Goal: Information Seeking & Learning: Learn about a topic

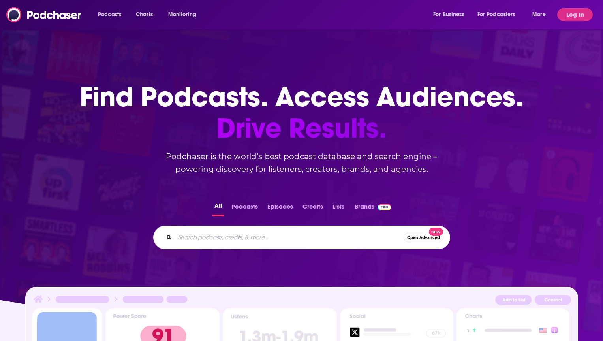
click at [271, 240] on input "Search podcasts, credits, & more..." at bounding box center [289, 237] width 228 height 13
type input "the daily"
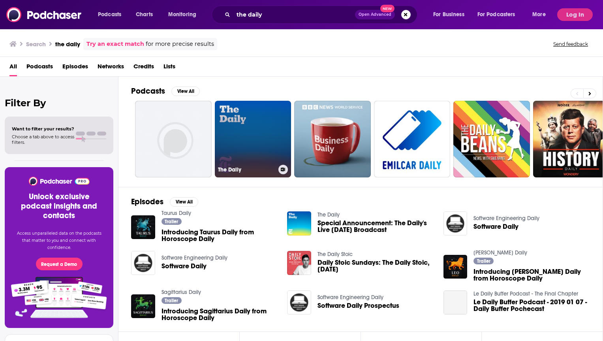
click at [251, 139] on link "The Daily" at bounding box center [253, 139] width 77 height 77
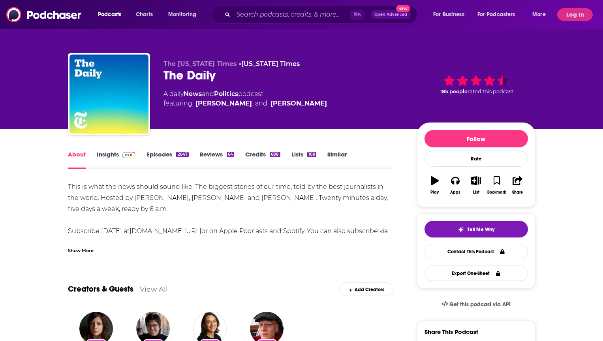
click at [107, 152] on link "Insights" at bounding box center [116, 159] width 39 height 18
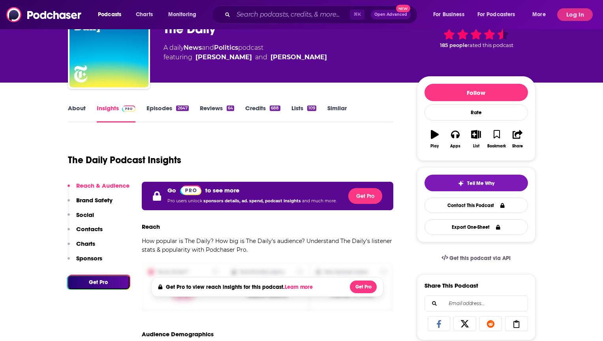
scroll to position [42, 0]
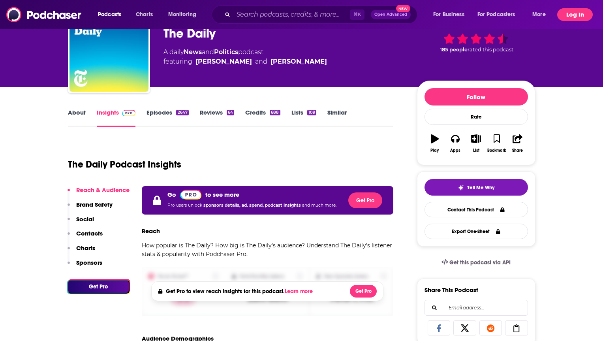
click at [575, 17] on button "Log In" at bounding box center [575, 14] width 36 height 13
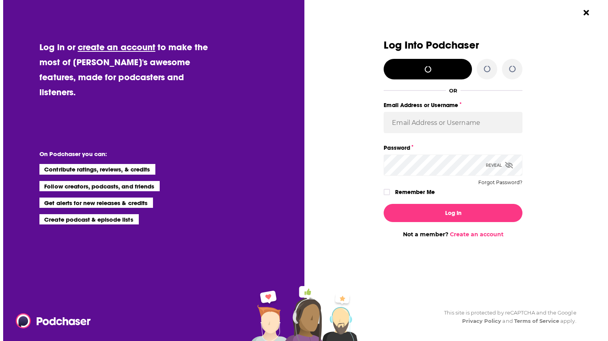
scroll to position [0, 0]
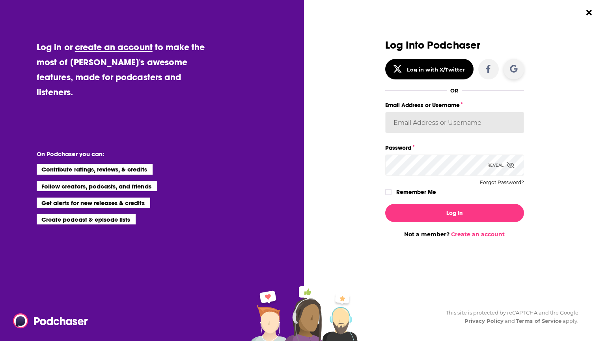
type input "agarland1"
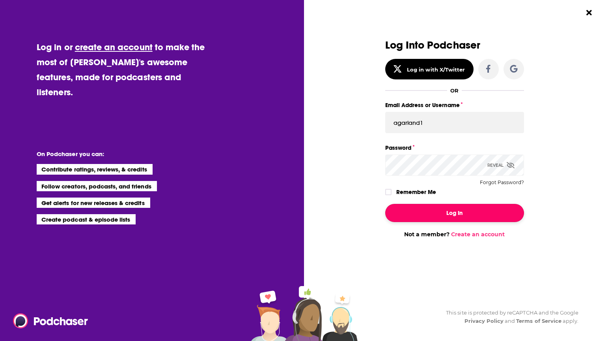
click at [464, 216] on button "Log In" at bounding box center [455, 213] width 139 height 18
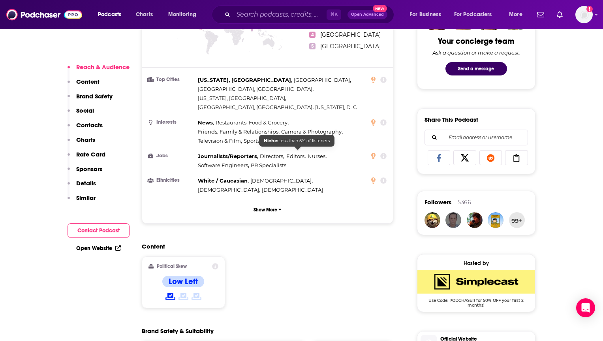
scroll to position [422, 0]
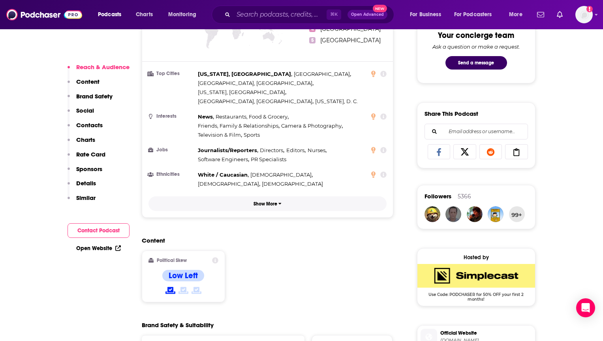
click at [269, 201] on p "Show More" at bounding box center [265, 204] width 24 height 6
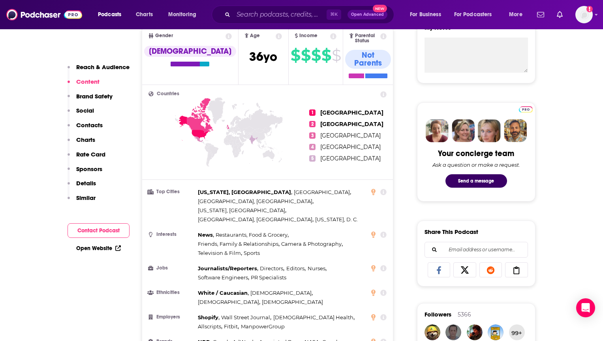
scroll to position [0, 0]
